Goal: Information Seeking & Learning: Check status

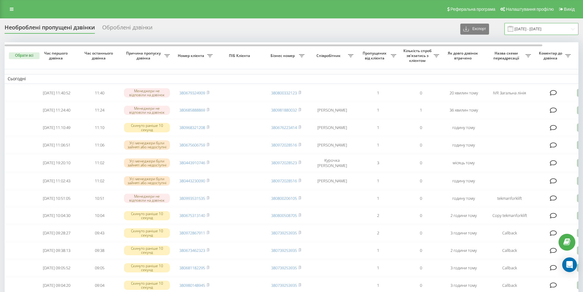
click at [546, 29] on input "22.07.2025 - 22.08.2025" at bounding box center [542, 29] width 74 height 12
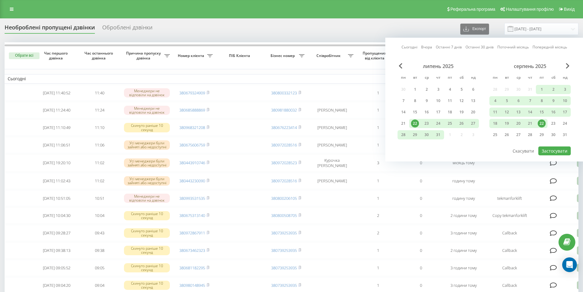
click at [542, 122] on div "22" at bounding box center [542, 123] width 8 height 8
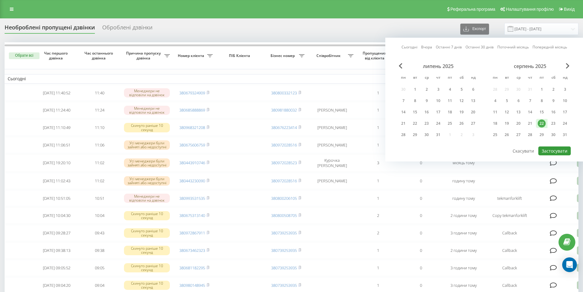
click at [554, 152] on button "Застосувати" at bounding box center [555, 150] width 32 height 9
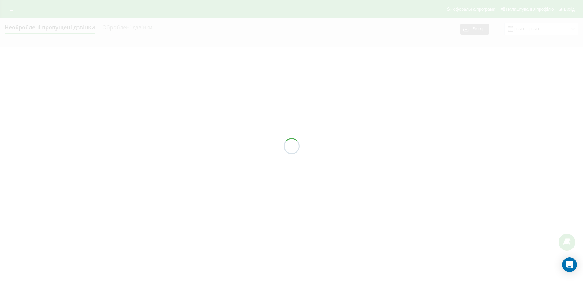
type input "[DATE] - [DATE]"
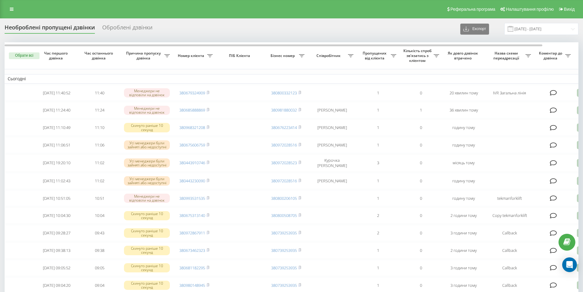
click at [528, 53] on div "Назва схеми переадресації" at bounding box center [509, 55] width 43 height 9
click at [529, 53] on div "Назва схеми переадресації" at bounding box center [509, 55] width 43 height 9
click at [170, 55] on icon at bounding box center [167, 55] width 6 height 3
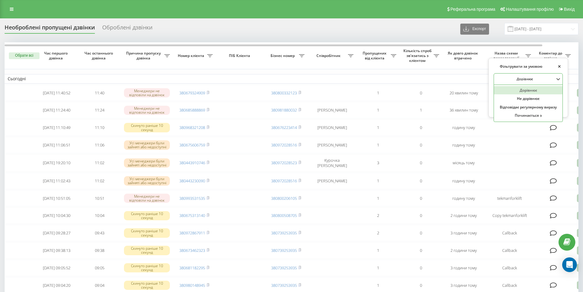
click at [524, 79] on div at bounding box center [525, 79] width 59 height 6
click at [521, 108] on div "Відповідає регулярному виразу" at bounding box center [528, 107] width 69 height 9
click at [531, 92] on input "text" at bounding box center [528, 93] width 69 height 11
type input "IVR Загальна лінія|Callback"
click at [543, 106] on span "OK" at bounding box center [549, 104] width 17 height 9
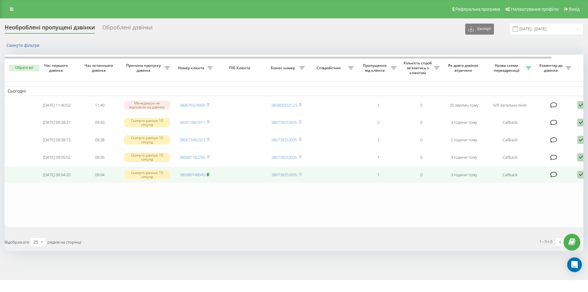
click at [209, 176] on icon at bounding box center [208, 174] width 3 height 4
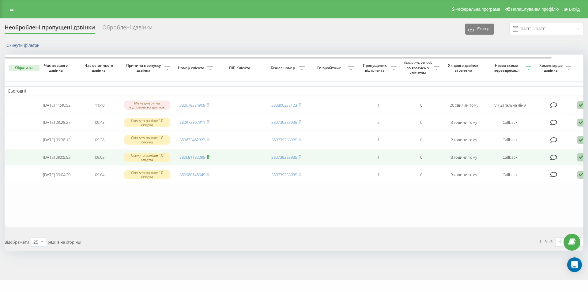
click at [209, 158] on icon at bounding box center [208, 156] width 2 height 3
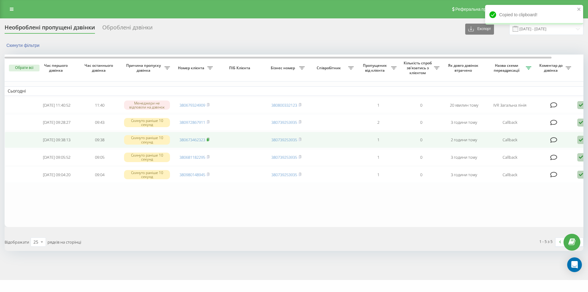
click at [208, 141] on rect at bounding box center [208, 139] width 2 height 3
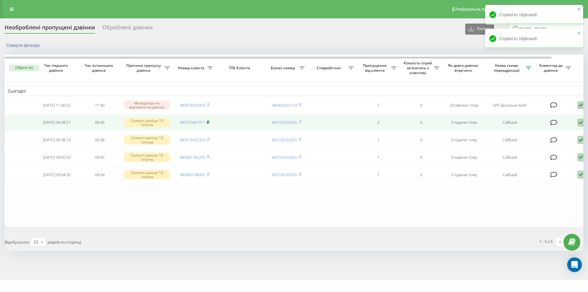
click at [208, 124] on rect at bounding box center [208, 122] width 2 height 3
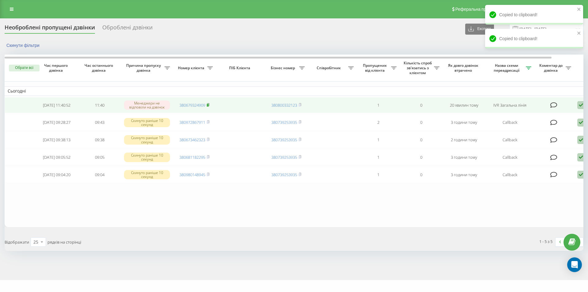
click at [209, 106] on icon at bounding box center [208, 105] width 3 height 4
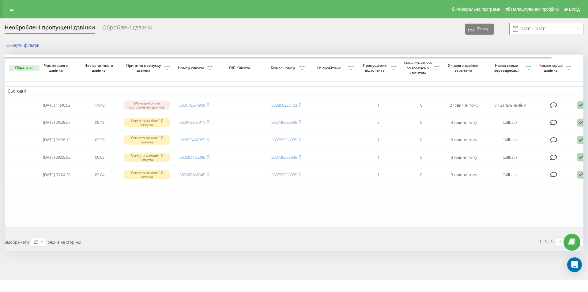
click at [577, 29] on input "[DATE] - [DATE]" at bounding box center [546, 29] width 74 height 12
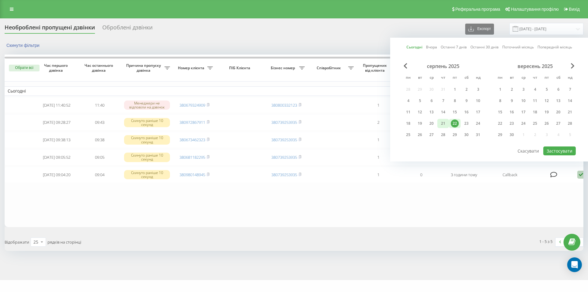
click at [444, 126] on div "21" at bounding box center [443, 123] width 8 height 8
click at [558, 151] on button "Застосувати" at bounding box center [559, 150] width 32 height 9
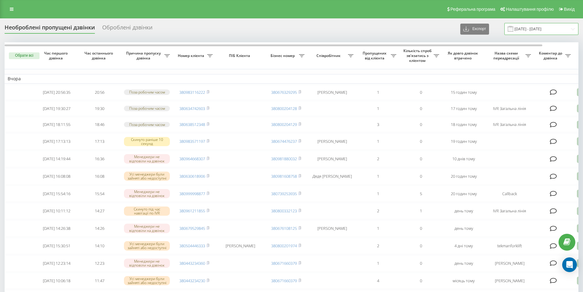
click at [559, 29] on input "21.08.2025 - 21.08.2025" at bounding box center [542, 29] width 74 height 12
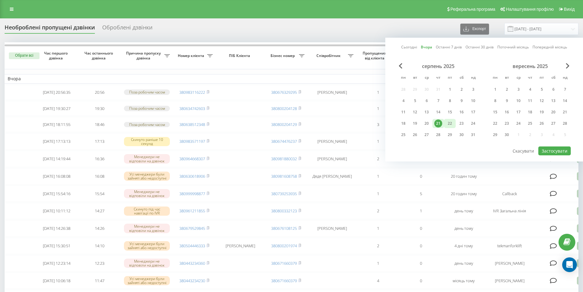
click at [451, 124] on div "22" at bounding box center [450, 123] width 8 height 8
click at [552, 148] on button "Застосувати" at bounding box center [555, 150] width 32 height 9
type input "22.08.2025 - 22.08.2025"
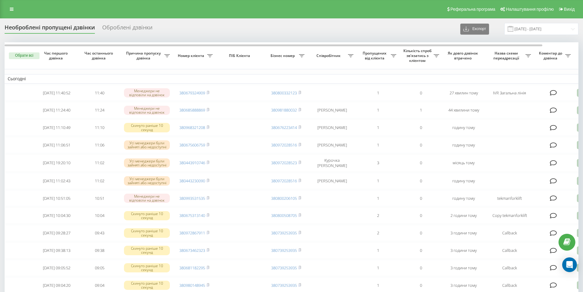
click at [170, 55] on icon at bounding box center [167, 55] width 6 height 3
click at [519, 78] on div at bounding box center [525, 79] width 59 height 6
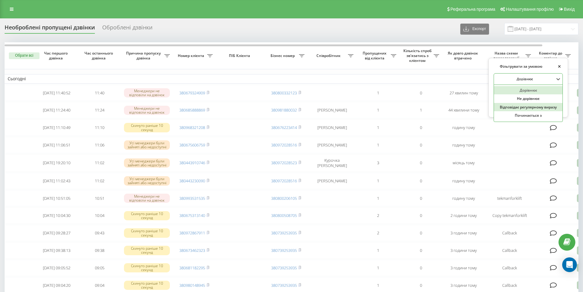
click at [517, 107] on div "Відповідає регулярному виразу" at bounding box center [528, 107] width 69 height 9
click at [523, 89] on input "text" at bounding box center [528, 93] width 69 height 11
type input "IVR Загальна лінія|Callback"
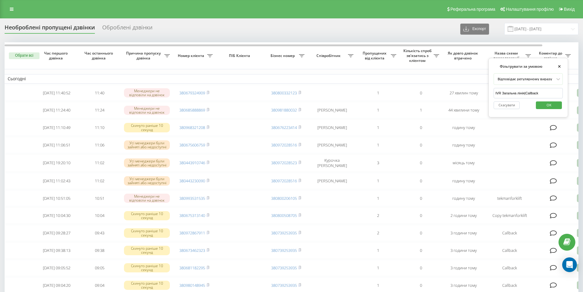
click at [543, 105] on span "OK" at bounding box center [549, 104] width 17 height 9
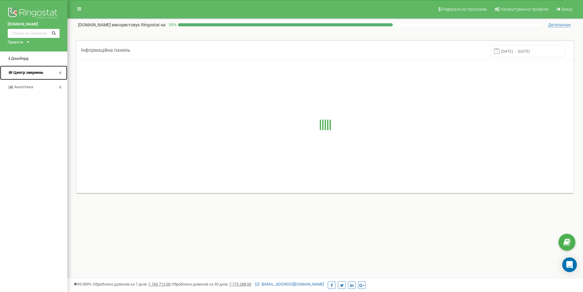
click at [39, 75] on span "Центр звернень" at bounding box center [28, 72] width 30 height 5
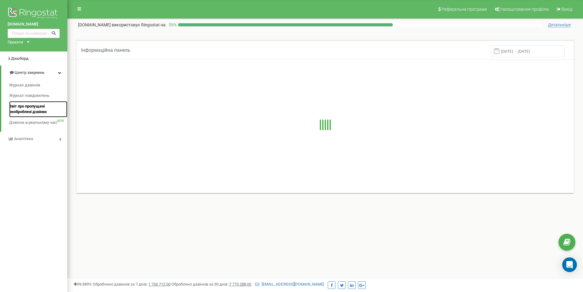
click at [36, 107] on span "Звіт про пропущені необроблені дзвінки" at bounding box center [36, 108] width 55 height 11
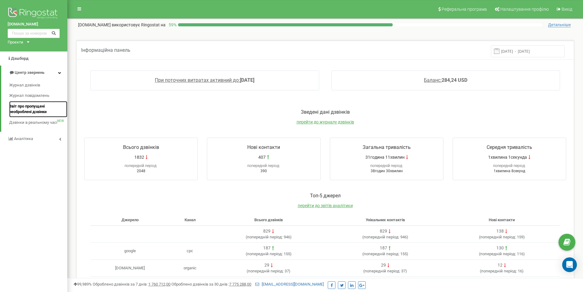
click at [35, 113] on span "Звіт про пропущені необроблені дзвінки" at bounding box center [36, 108] width 55 height 11
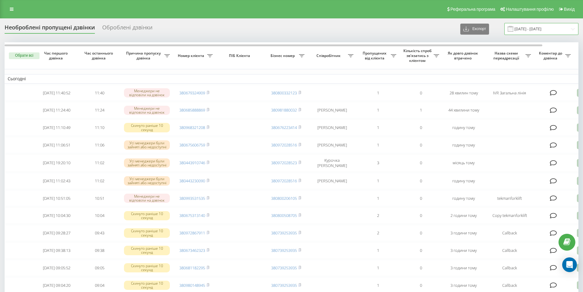
click at [575, 29] on input "22.07.2025 - 22.08.2025" at bounding box center [542, 29] width 74 height 12
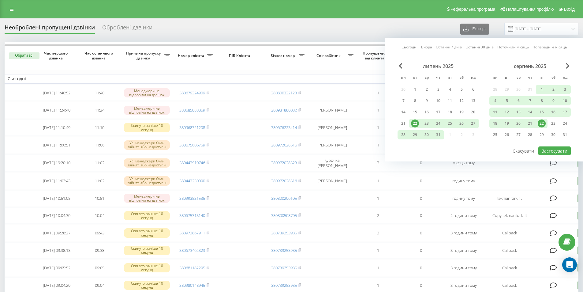
click at [544, 122] on div "22" at bounding box center [542, 123] width 8 height 8
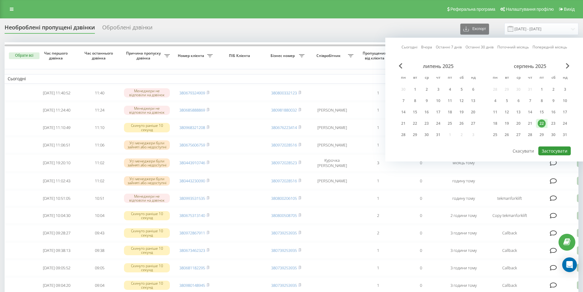
click at [548, 149] on button "Застосувати" at bounding box center [555, 150] width 32 height 9
type input "[DATE] - [DATE]"
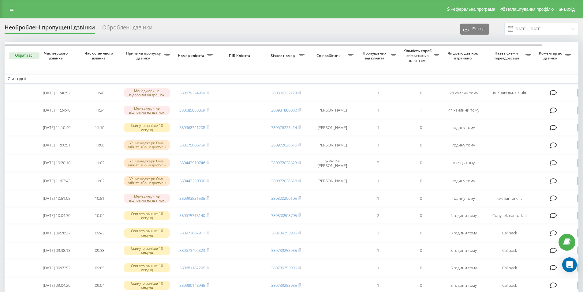
click at [170, 57] on icon at bounding box center [167, 55] width 6 height 3
click at [528, 81] on div at bounding box center [525, 79] width 59 height 6
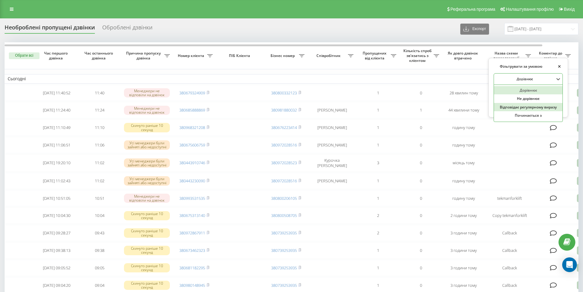
click at [524, 110] on div "Відповідає регулярному виразу" at bounding box center [528, 107] width 69 height 9
click at [528, 94] on input "text" at bounding box center [528, 93] width 69 height 11
type input "IVR Загальна лінія|Callback"
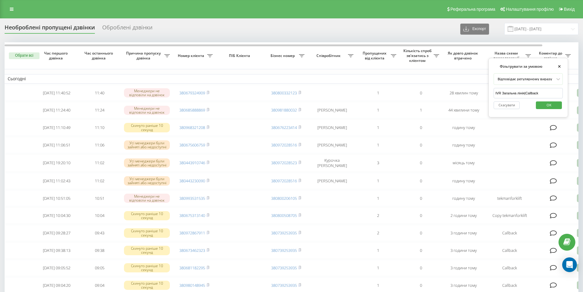
click at [543, 103] on span "OK" at bounding box center [549, 104] width 17 height 9
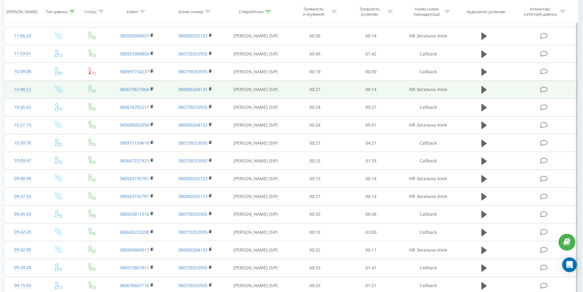
scroll to position [149, 0]
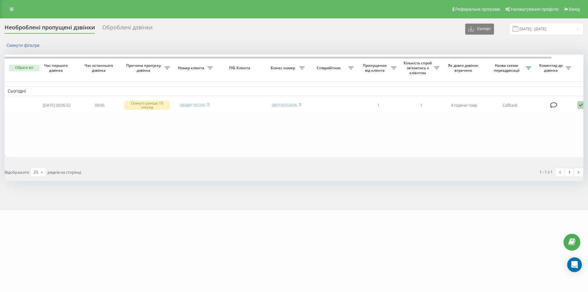
click at [456, 130] on table "Сьогодні [DATE] 09:05:52 09:05 Скинуто раніше 10 секунд 380681182295 3807392539…" at bounding box center [311, 106] width 612 height 103
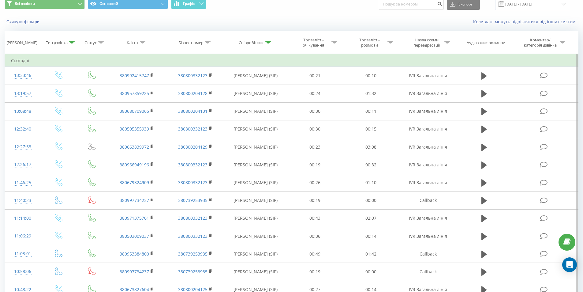
scroll to position [23, 0]
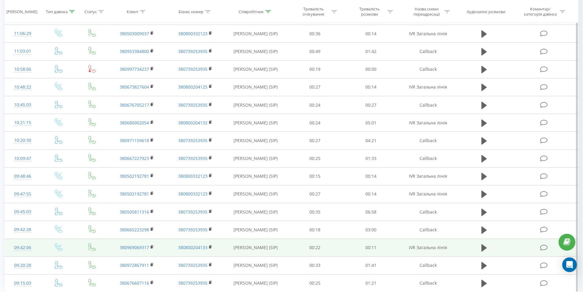
scroll to position [268, 0]
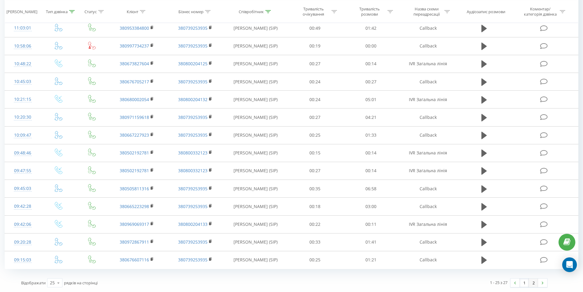
click at [538, 282] on link "2" at bounding box center [533, 282] width 9 height 9
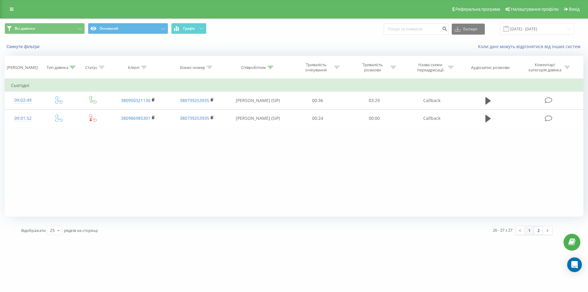
click at [532, 231] on link "1" at bounding box center [529, 230] width 9 height 9
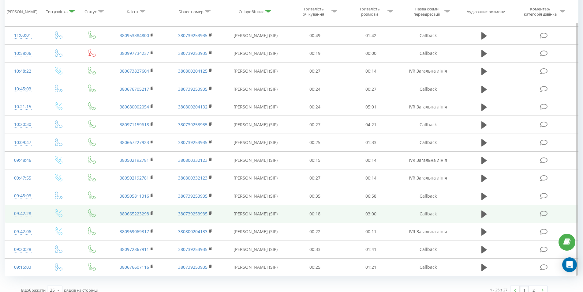
scroll to position [268, 0]
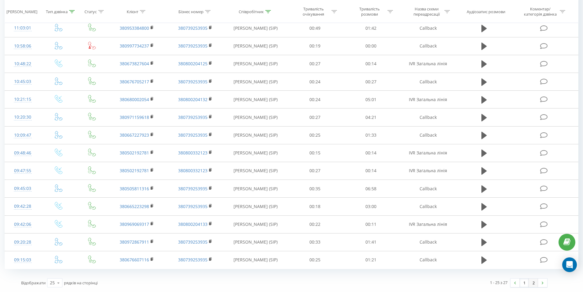
click at [535, 283] on link "2" at bounding box center [533, 282] width 9 height 9
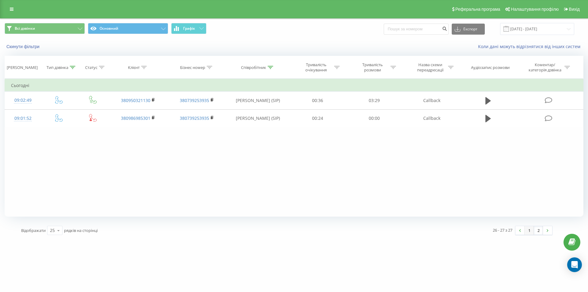
click at [530, 230] on link "1" at bounding box center [529, 230] width 9 height 9
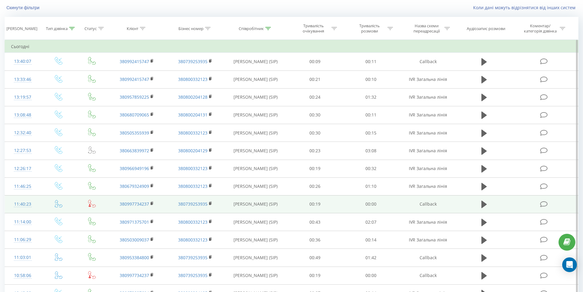
scroll to position [23, 0]
